Goal: Find specific page/section: Find specific page/section

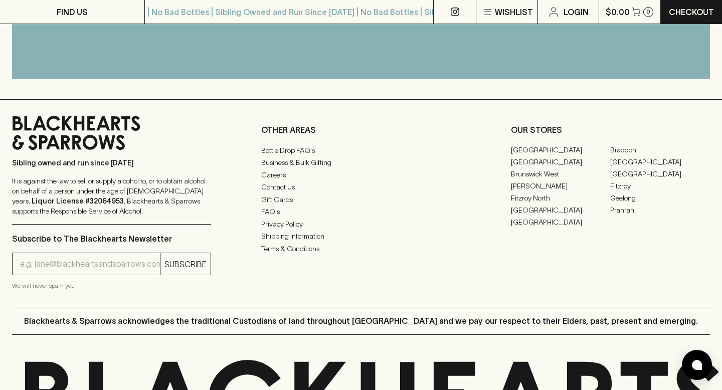
scroll to position [2447, 0]
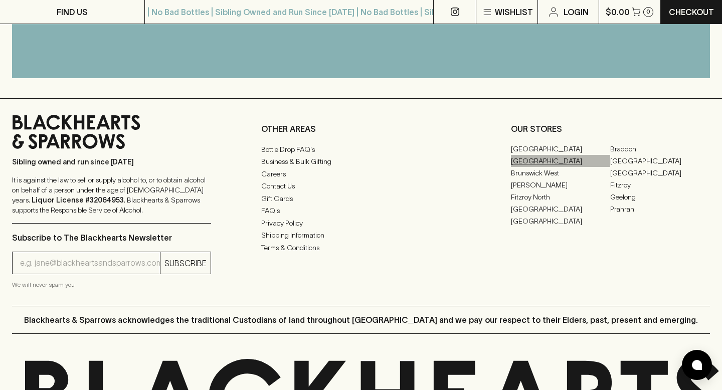
click at [535, 161] on link "[GEOGRAPHIC_DATA]" at bounding box center [561, 161] width 100 height 12
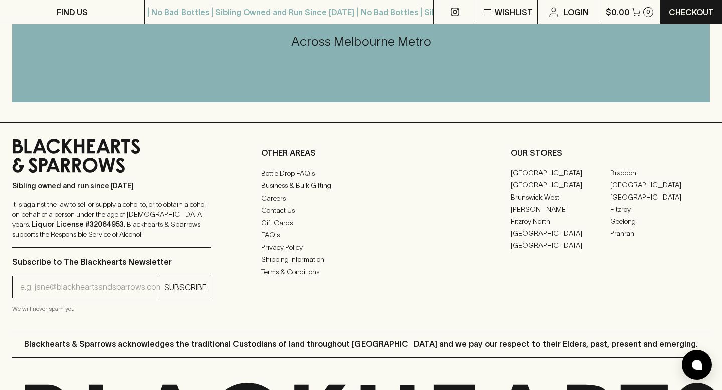
scroll to position [2439, 0]
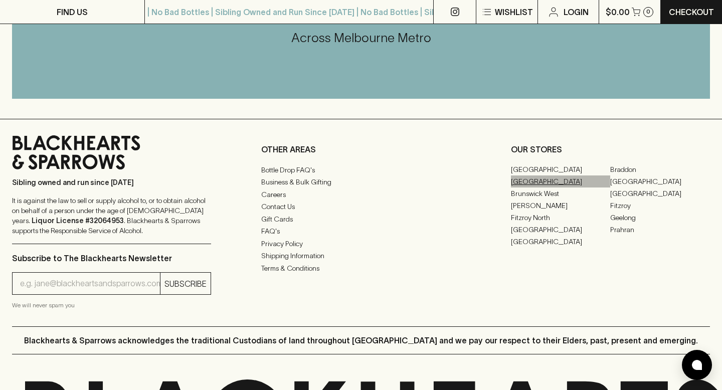
click at [533, 180] on link "[GEOGRAPHIC_DATA]" at bounding box center [561, 182] width 100 height 12
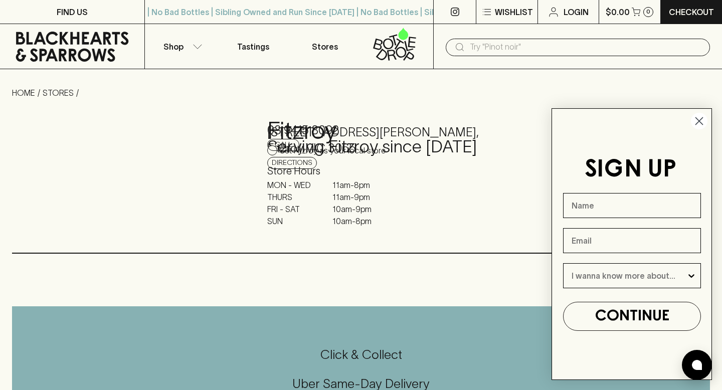
click at [700, 120] on icon "Close dialog" at bounding box center [699, 121] width 7 height 7
